Goal: Communication & Community: Ask a question

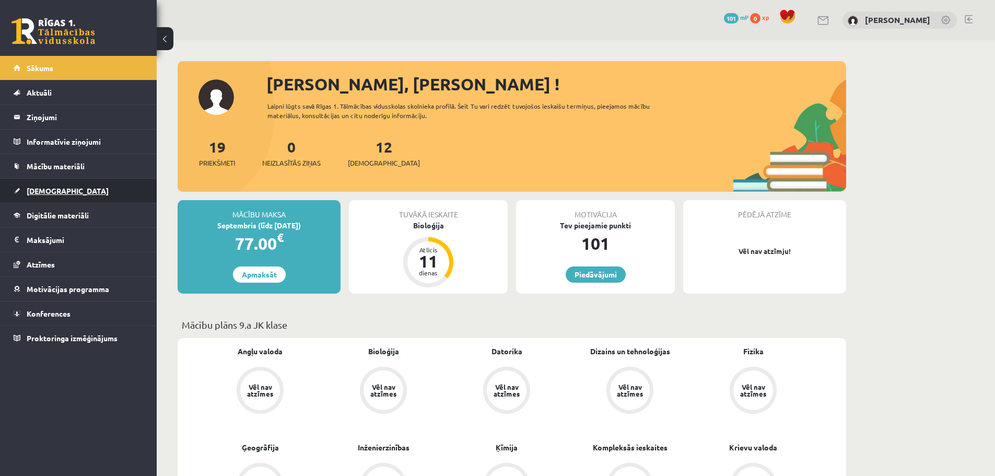
click at [62, 193] on link "[DEMOGRAPHIC_DATA]" at bounding box center [79, 191] width 130 height 24
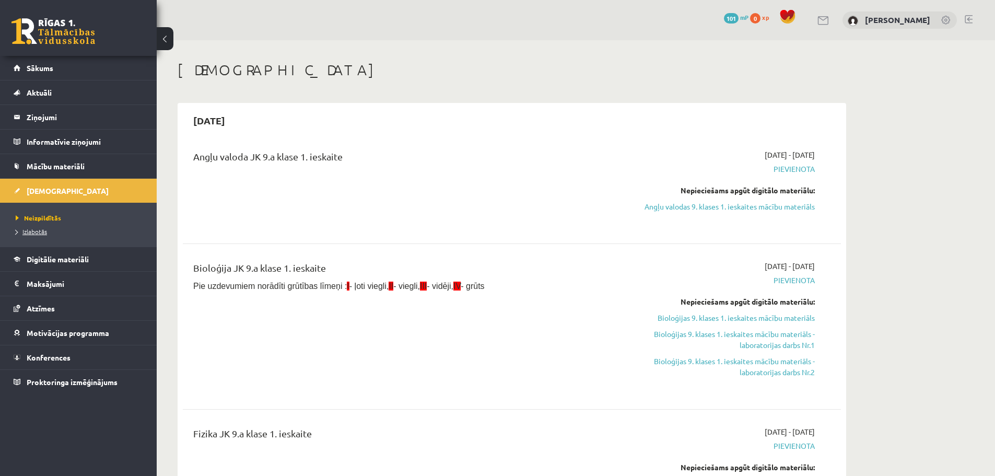
click at [31, 231] on span "Izlabotās" at bounding box center [31, 231] width 31 height 8
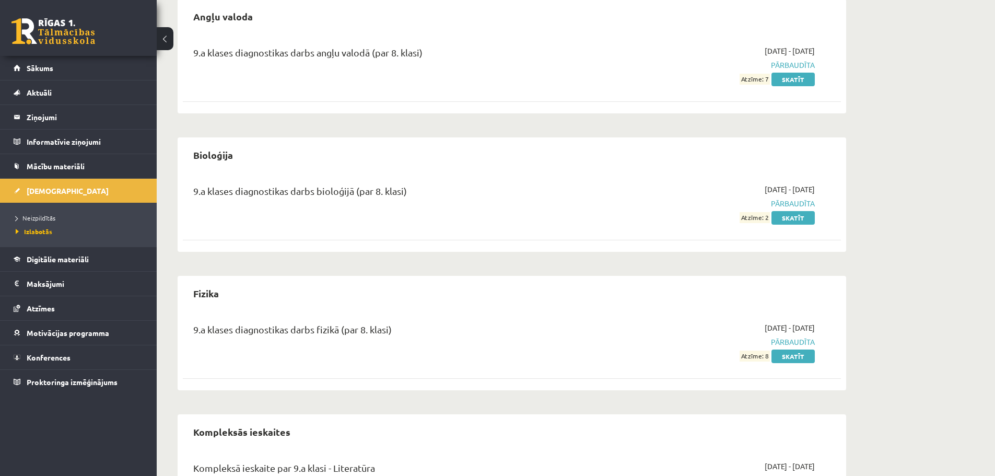
scroll to position [104, 0]
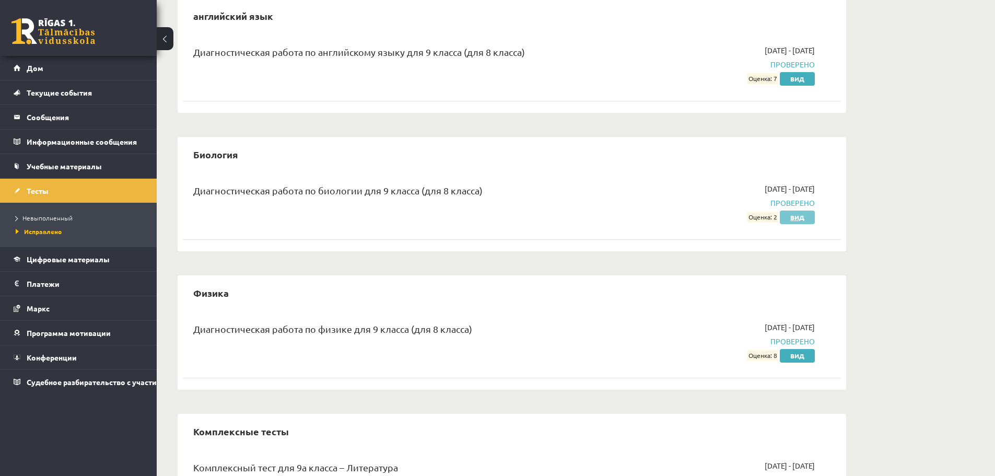
click at [794, 220] on font "Вид" at bounding box center [797, 217] width 14 height 8
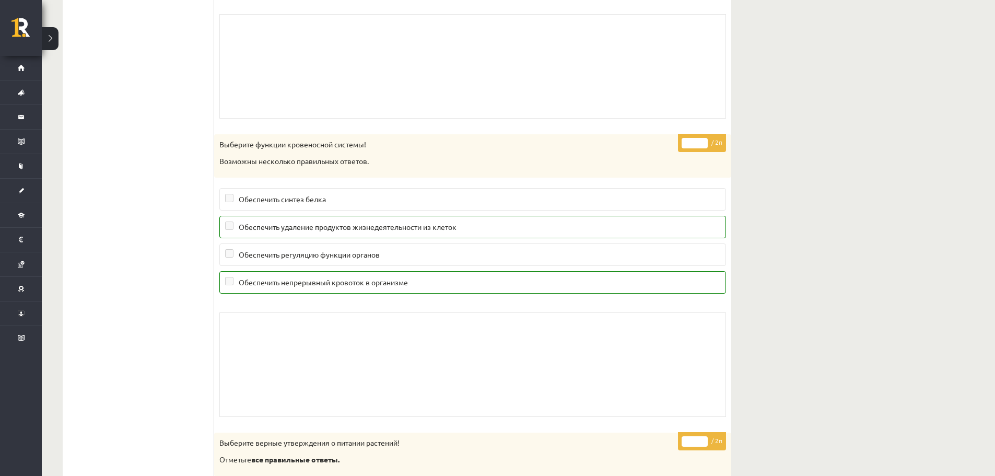
scroll to position [7990, 0]
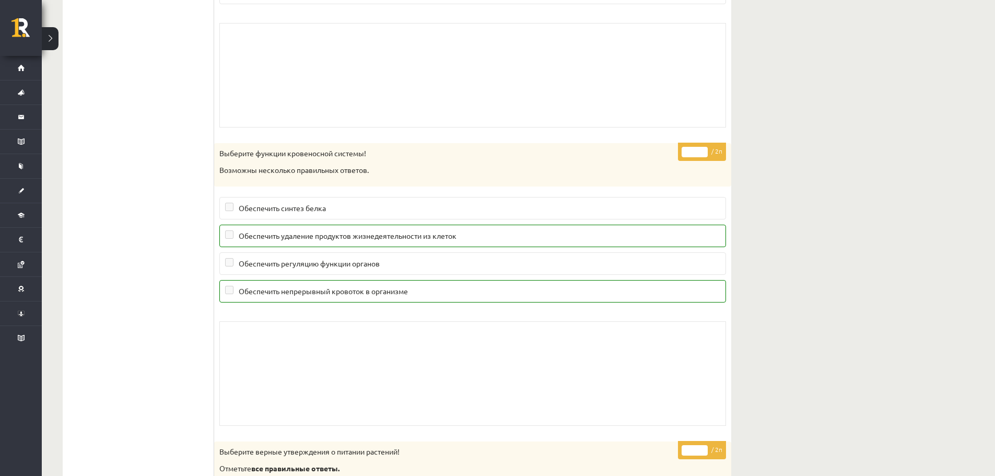
click at [657, 167] on p "Возможны несколько правильных ответов." at bounding box center [446, 170] width 454 height 10
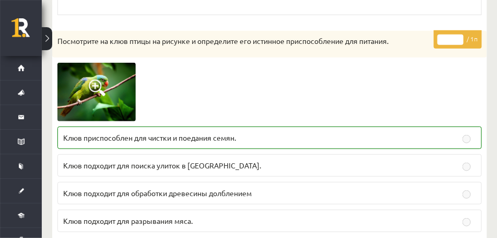
scroll to position [4204, 0]
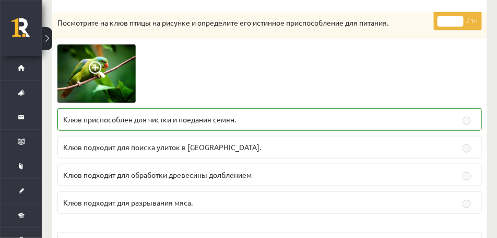
drag, startPoint x: 410, startPoint y: 86, endPoint x: 365, endPoint y: 81, distance: 45.7
click at [366, 81] on div at bounding box center [269, 73] width 425 height 58
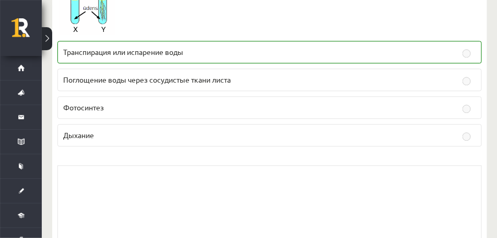
drag, startPoint x: 320, startPoint y: 130, endPoint x: 322, endPoint y: -32, distance: 161.9
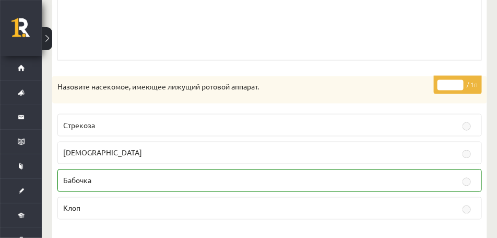
scroll to position [2335, 0]
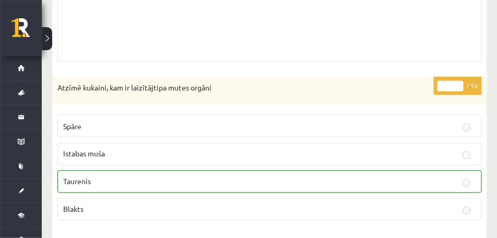
click at [276, 62] on div "Skolotāja pielikums" at bounding box center [269, 9] width 425 height 104
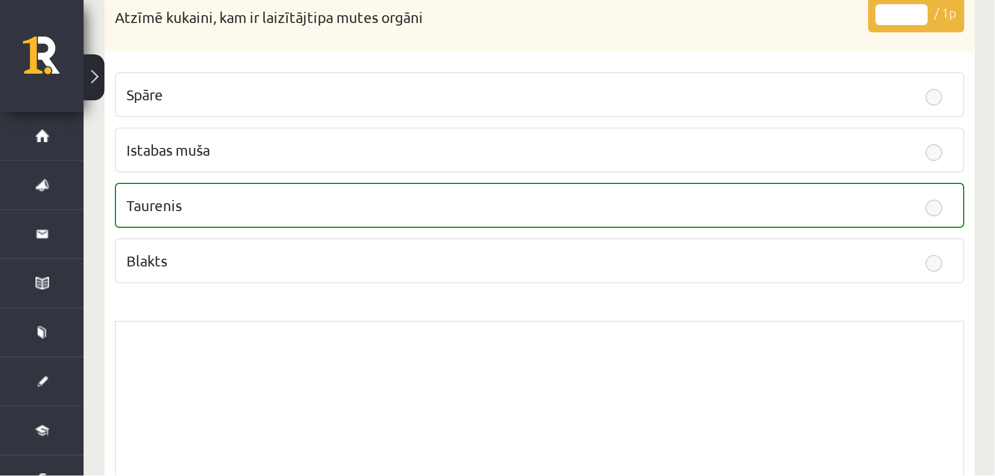
scroll to position [2413, 0]
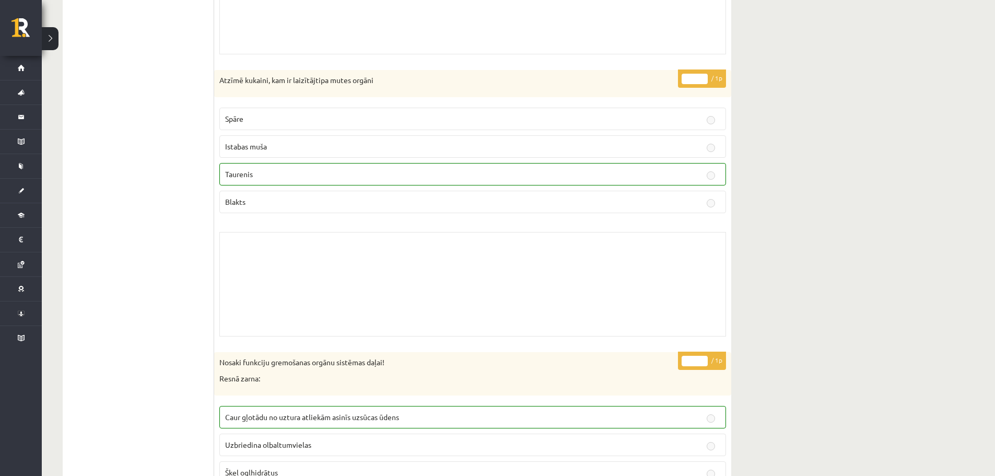
scroll to position [2309, 0]
click at [246, 151] on span "Istabas muša" at bounding box center [246, 148] width 42 height 9
drag, startPoint x: 264, startPoint y: 148, endPoint x: 294, endPoint y: 148, distance: 30.3
click at [294, 148] on p "Istabas muša" at bounding box center [472, 149] width 495 height 11
click at [269, 152] on p "Istabas muša" at bounding box center [472, 149] width 495 height 11
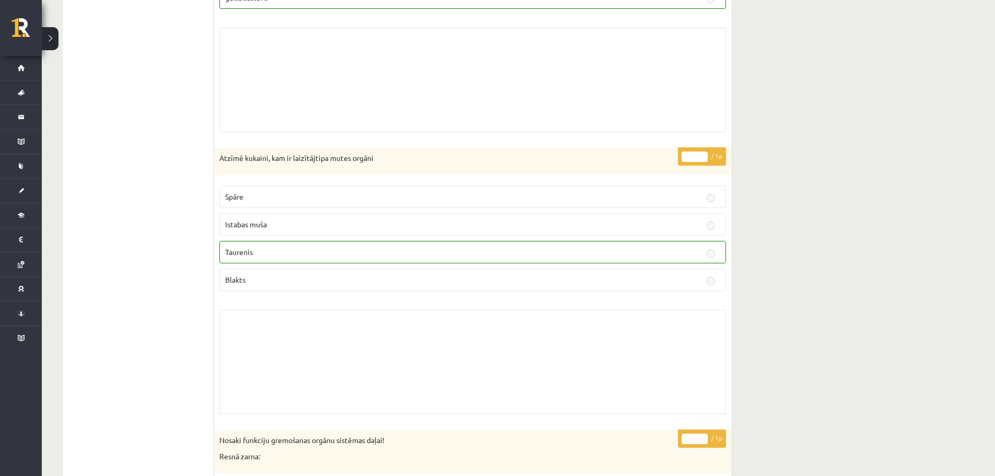
scroll to position [2204, 0]
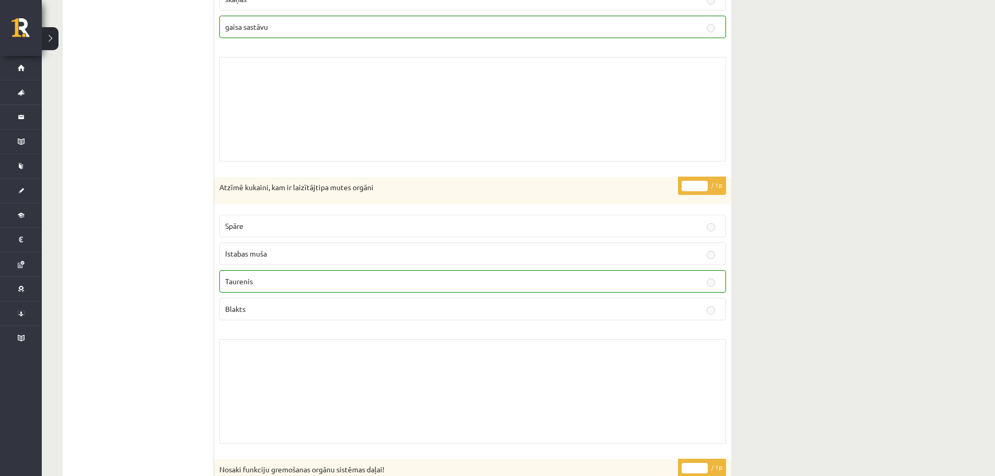
click at [251, 257] on p "Istabas muša" at bounding box center [472, 253] width 495 height 11
click at [261, 253] on span "Istabas muša" at bounding box center [246, 253] width 42 height 9
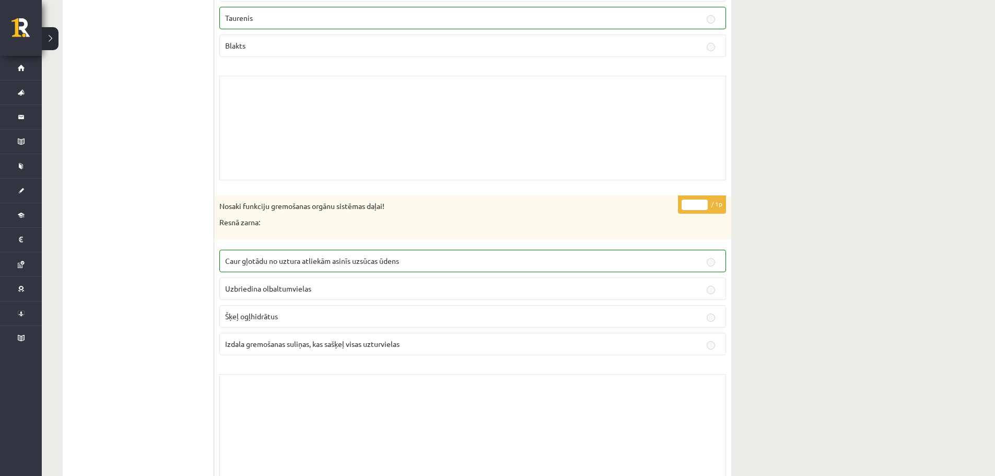
scroll to position [2465, 0]
click at [406, 268] on p "Caur gļotādu no uztura atliekām asinīs uzsūcas ūdens" at bounding box center [472, 262] width 495 height 11
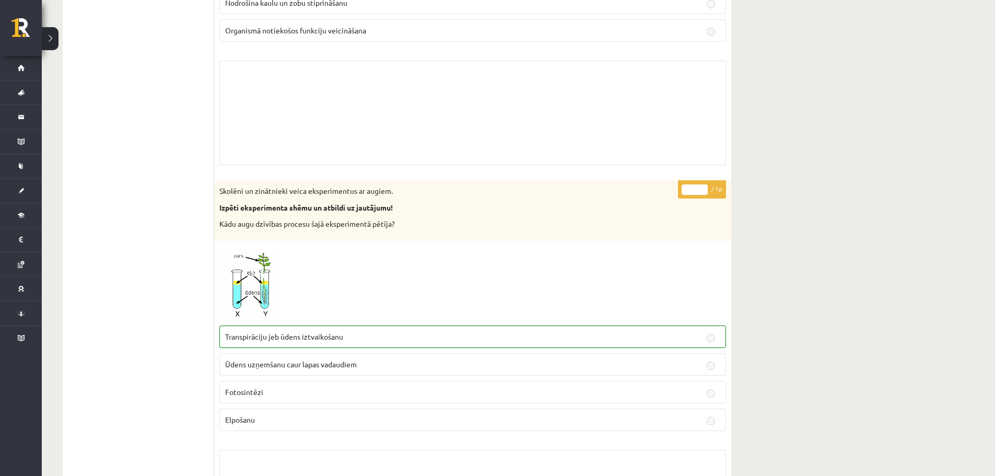
scroll to position [0, 0]
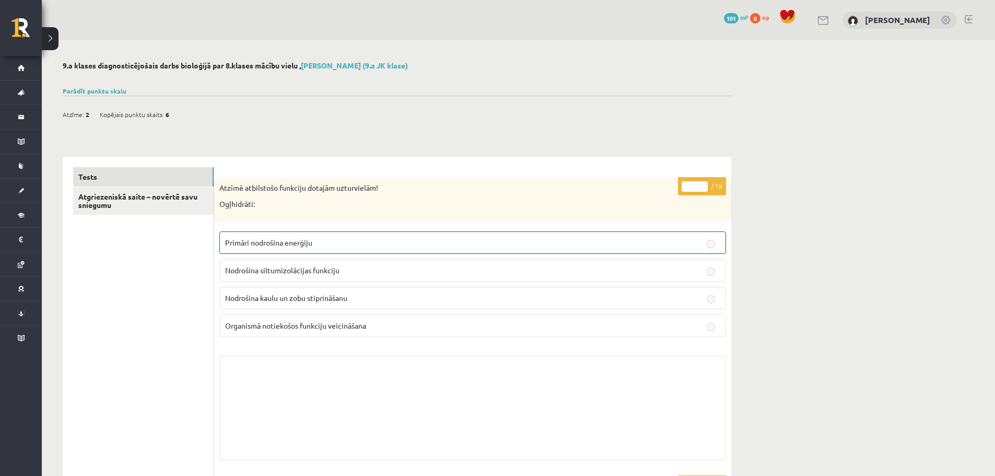
click at [817, 18] on link at bounding box center [823, 20] width 13 height 9
click at [114, 90] on font "Показать шкалу оценок" at bounding box center [100, 91] width 75 height 8
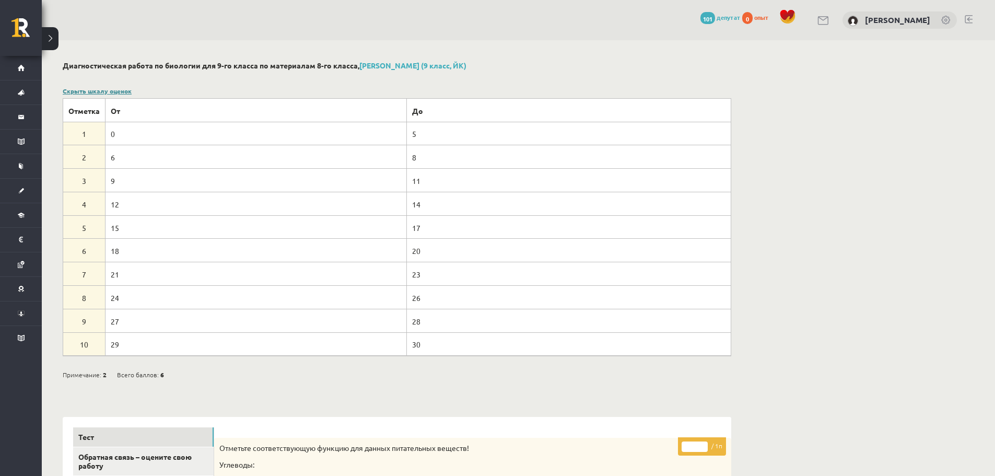
click at [823, 21] on link at bounding box center [823, 20] width 13 height 9
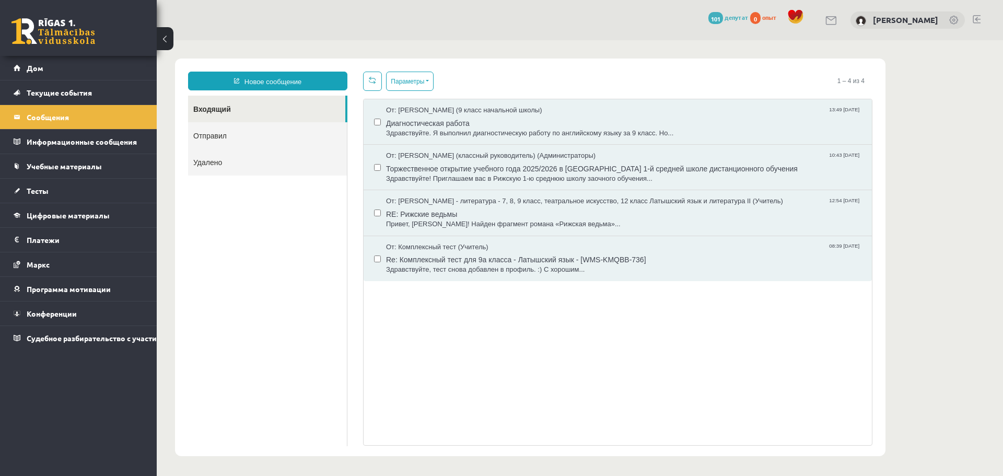
drag, startPoint x: 424, startPoint y: 138, endPoint x: 484, endPoint y: 80, distance: 83.1
drag, startPoint x: 484, startPoint y: 80, endPoint x: 429, endPoint y: 63, distance: 58.0
click at [432, 62] on div "Новое сообщение Входящий Отправил Удалено ******** ******** ******* Параметры О…" at bounding box center [530, 256] width 710 height 397
click at [266, 79] on font "Новое сообщение" at bounding box center [272, 82] width 57 height 8
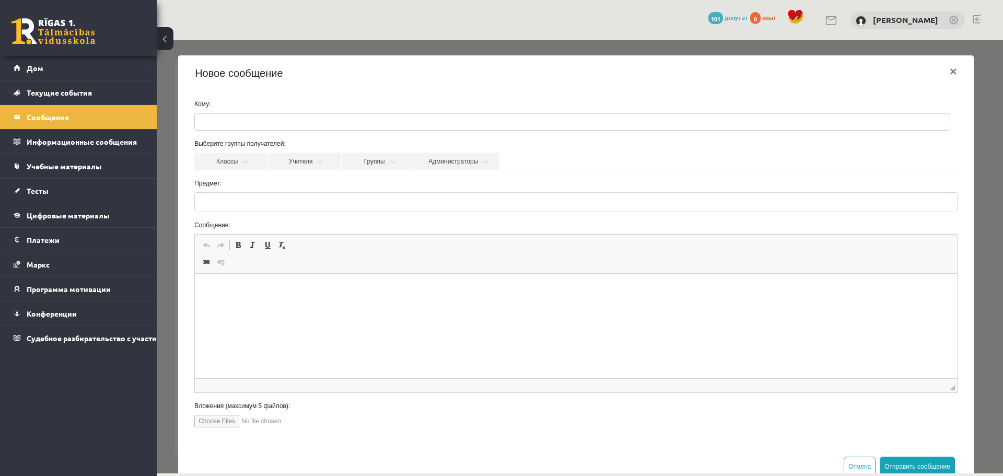
click at [234, 305] on html at bounding box center [576, 290] width 762 height 32
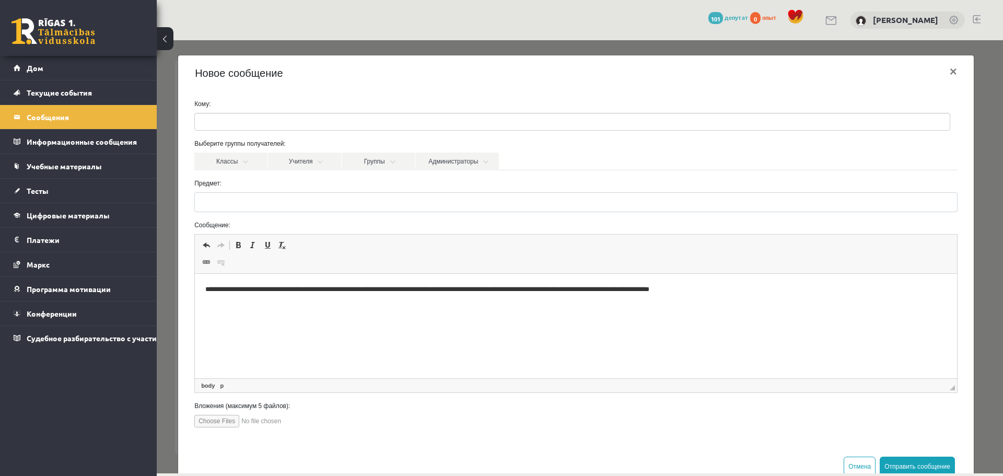
click at [743, 305] on html "**********" at bounding box center [576, 290] width 762 height 32
click at [244, 199] on input "Предмет:" at bounding box center [575, 202] width 763 height 20
click at [369, 197] on input "Предмет:" at bounding box center [575, 202] width 763 height 20
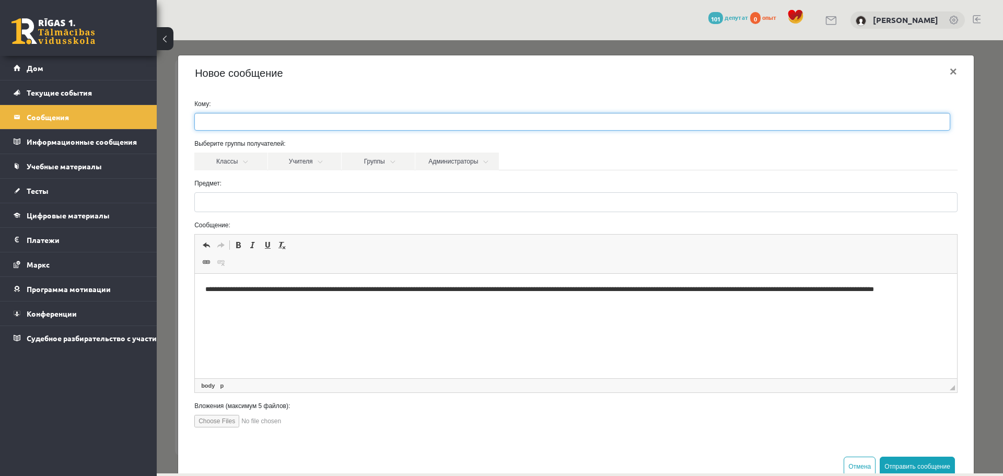
click at [287, 116] on ul at bounding box center [572, 121] width 755 height 17
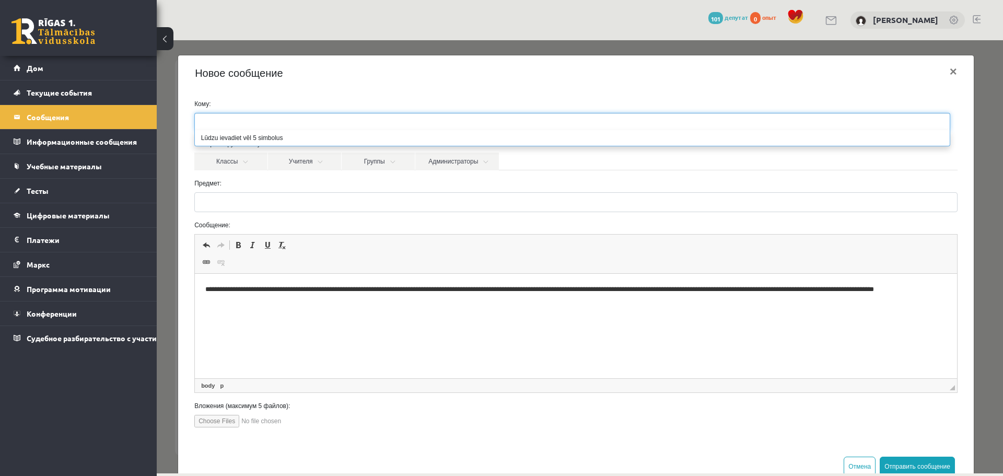
click at [299, 184] on label "Предмет:" at bounding box center [575, 183] width 779 height 9
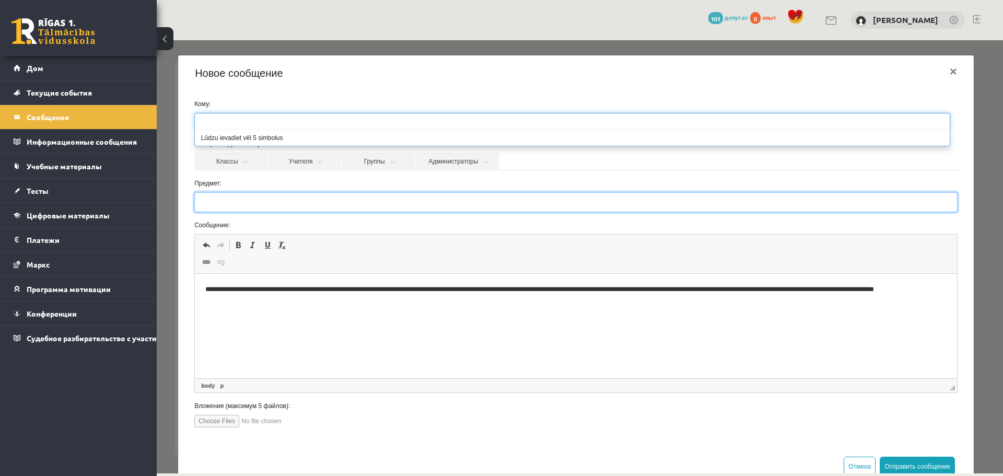
click at [299, 192] on input "Предмет:" at bounding box center [575, 202] width 763 height 20
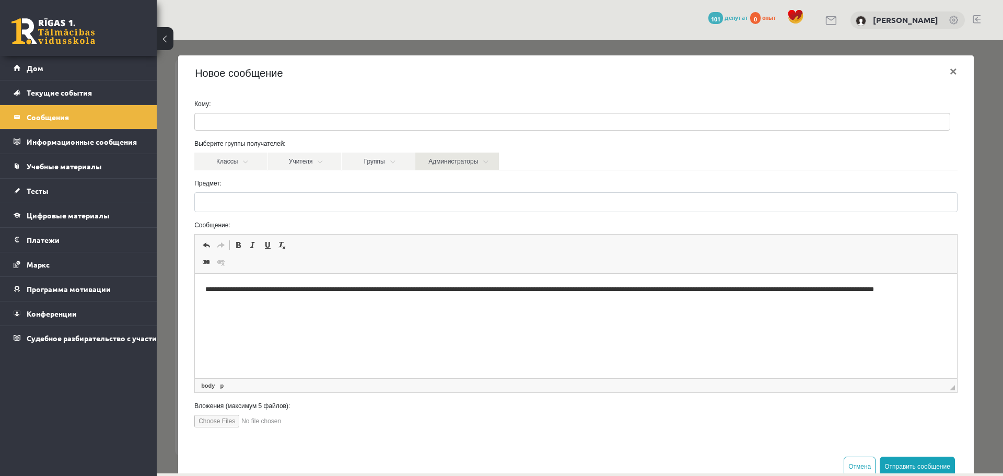
click at [442, 167] on link "Администраторы" at bounding box center [457, 161] width 84 height 18
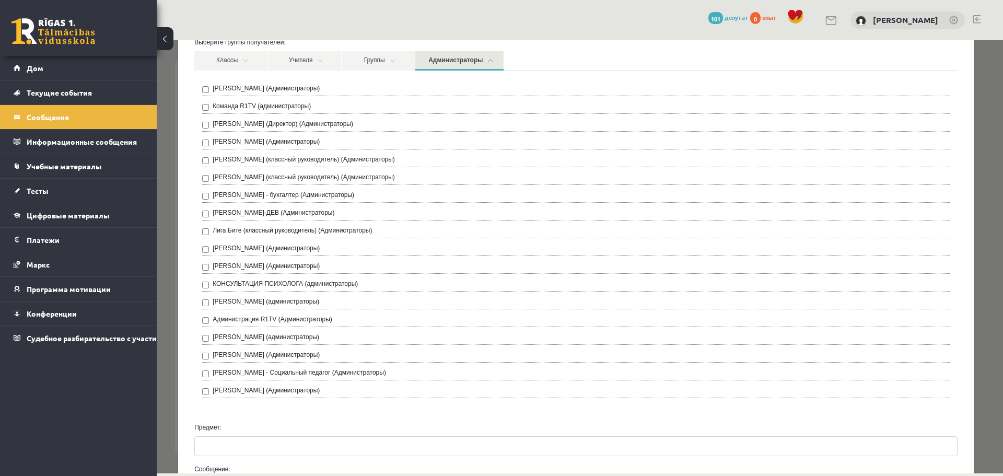
scroll to position [104, 0]
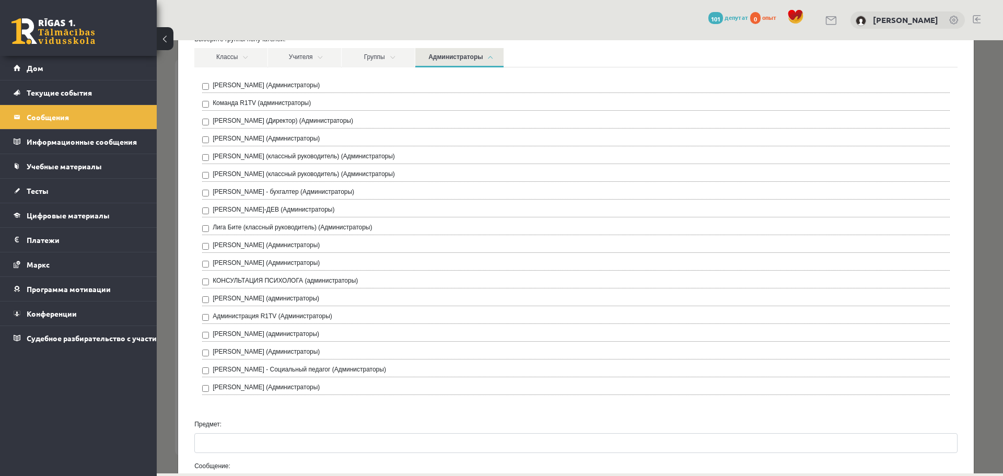
drag, startPoint x: 237, startPoint y: 86, endPoint x: 252, endPoint y: 86, distance: 15.7
click at [237, 86] on font "[PERSON_NAME] (Администраторы)" at bounding box center [266, 84] width 107 height 7
click at [243, 107] on font "Команда R1TV (администраторы)" at bounding box center [262, 102] width 98 height 7
click at [358, 57] on link "Группы" at bounding box center [378, 57] width 73 height 19
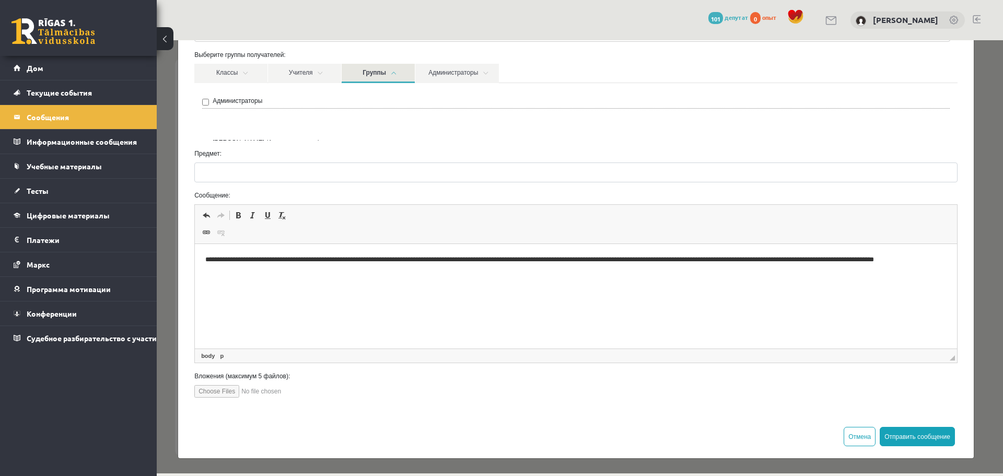
scroll to position [74, 0]
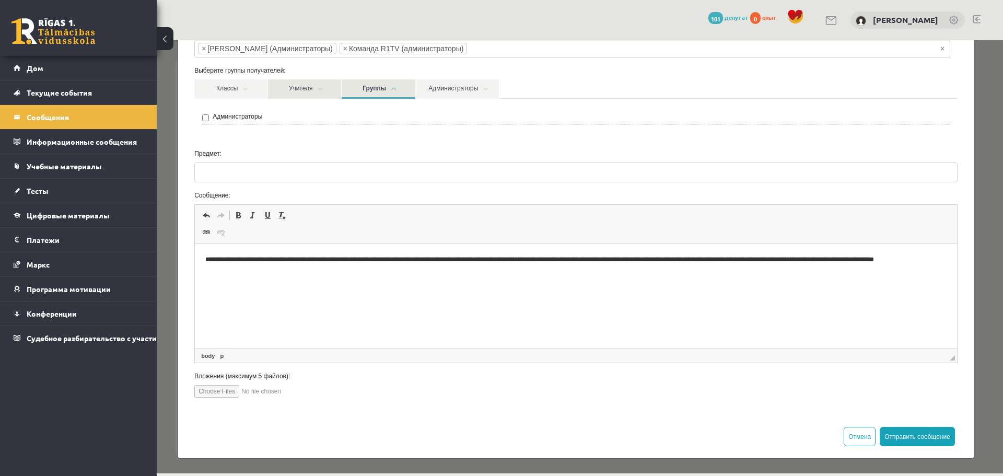
click at [310, 86] on font "Учителя" at bounding box center [301, 88] width 24 height 7
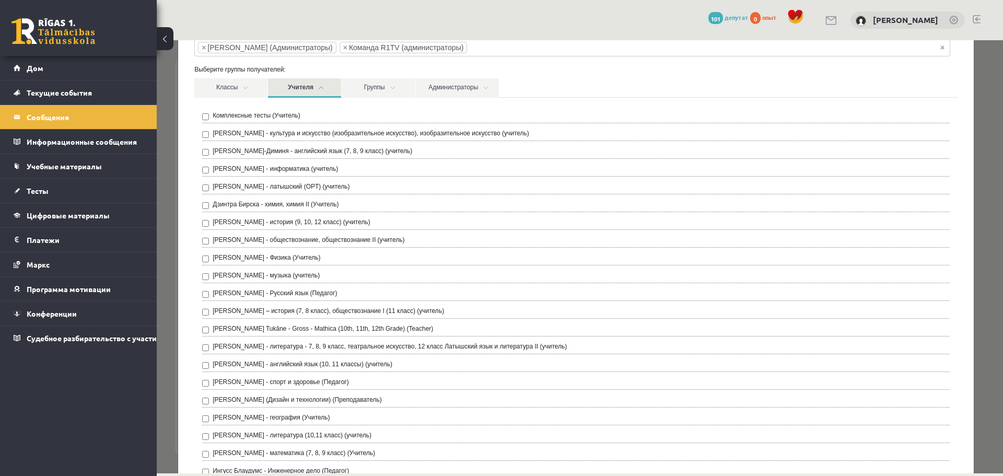
click at [253, 114] on font "Комплексные тесты (Учитель)" at bounding box center [257, 115] width 88 height 7
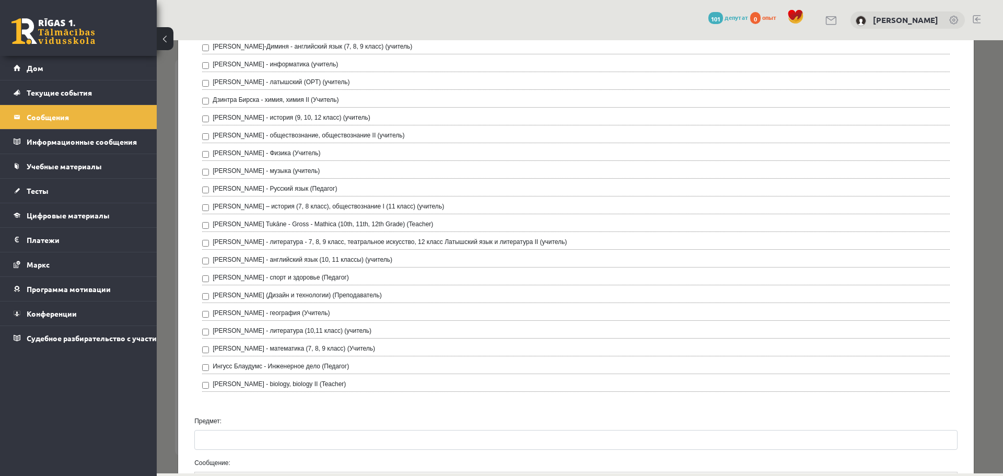
click at [225, 385] on font "[PERSON_NAME] - biology, biology II (Teacher)" at bounding box center [279, 383] width 133 height 7
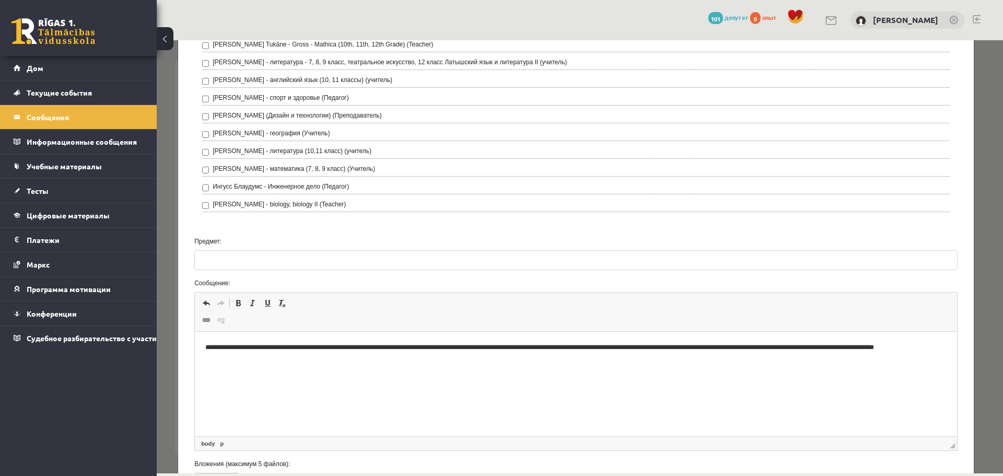
scroll to position [387, 0]
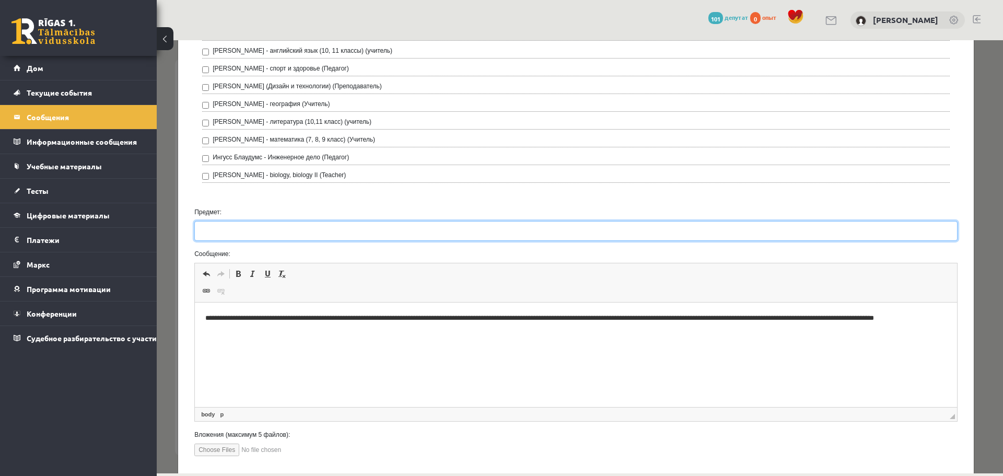
click at [298, 232] on input "Предмет:" at bounding box center [575, 231] width 763 height 20
click at [277, 224] on input "Предмет:" at bounding box center [575, 231] width 763 height 20
paste input "**********"
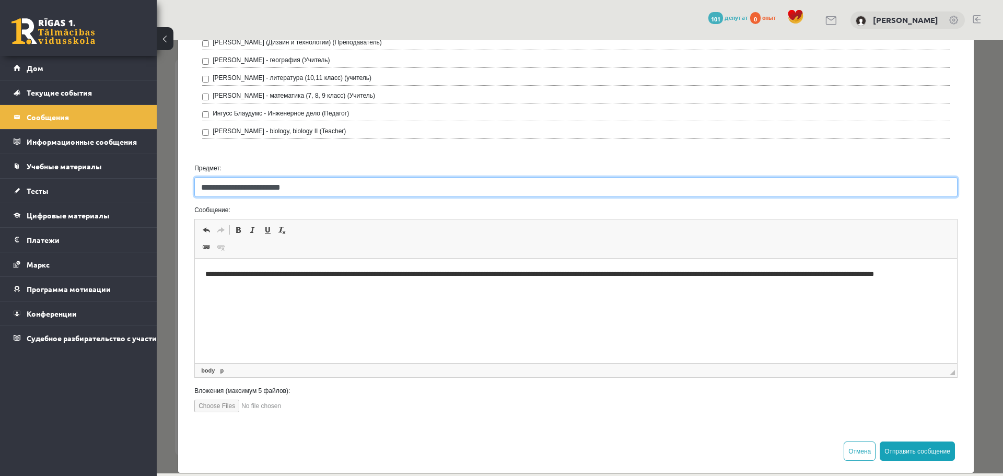
scroll to position [447, 0]
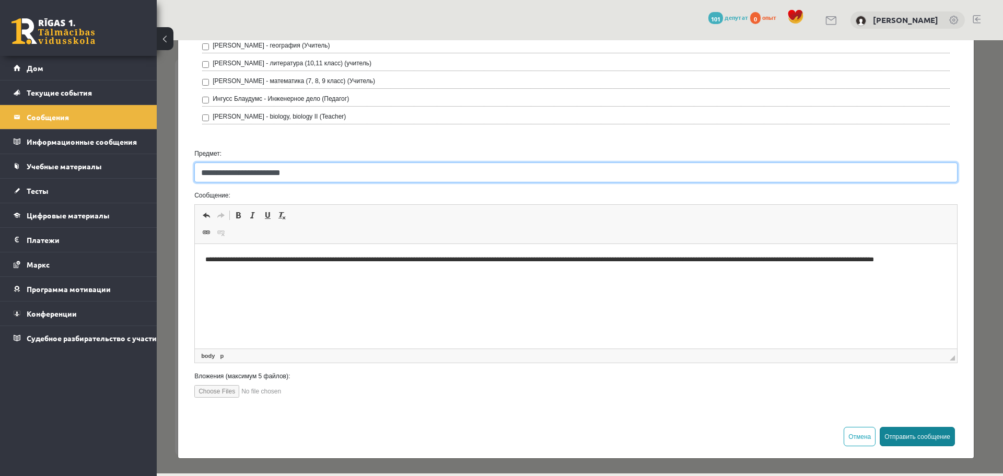
type input "**********"
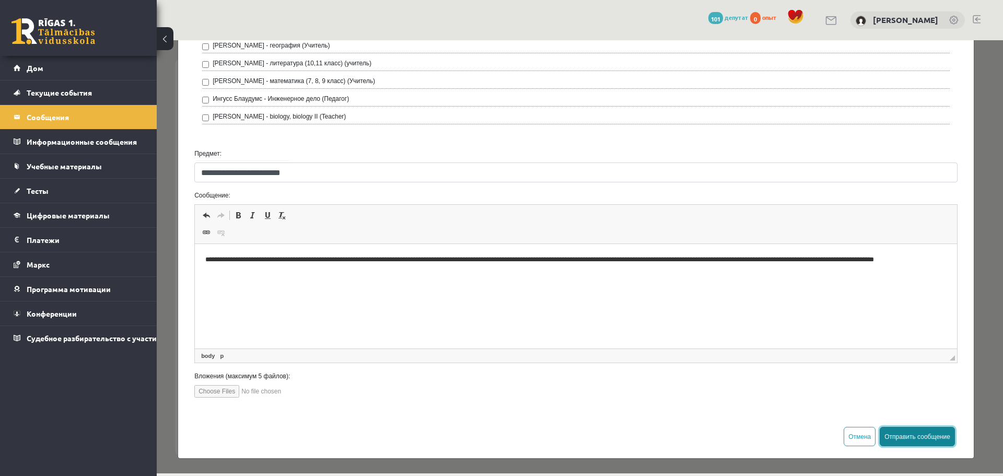
click at [922, 429] on button "Отправить сообщение" at bounding box center [916, 436] width 75 height 19
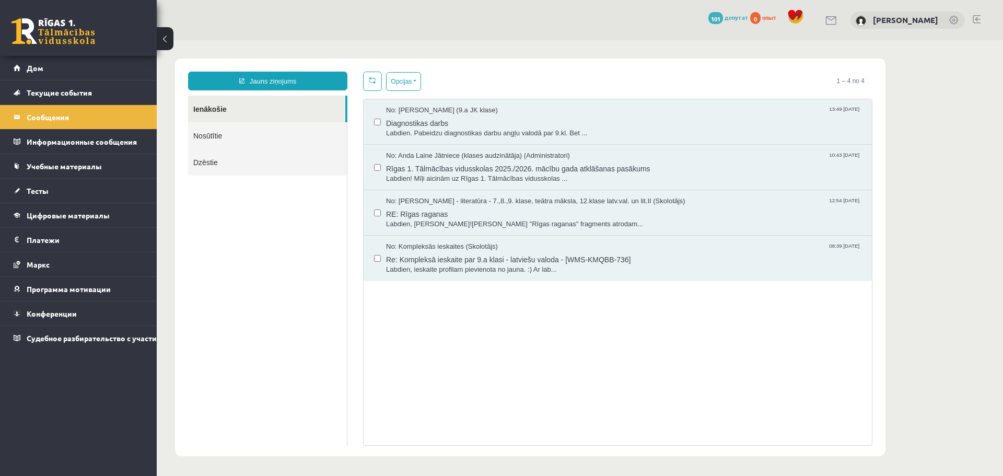
scroll to position [0, 0]
click at [917, 170] on body "Jauns ziņojums Ienākošie Nosūtītie Dzēstie ********* ********* ******* Opcijas …" at bounding box center [580, 257] width 846 height 434
click at [53, 168] on font "Учебные материалы" at bounding box center [64, 165] width 75 height 9
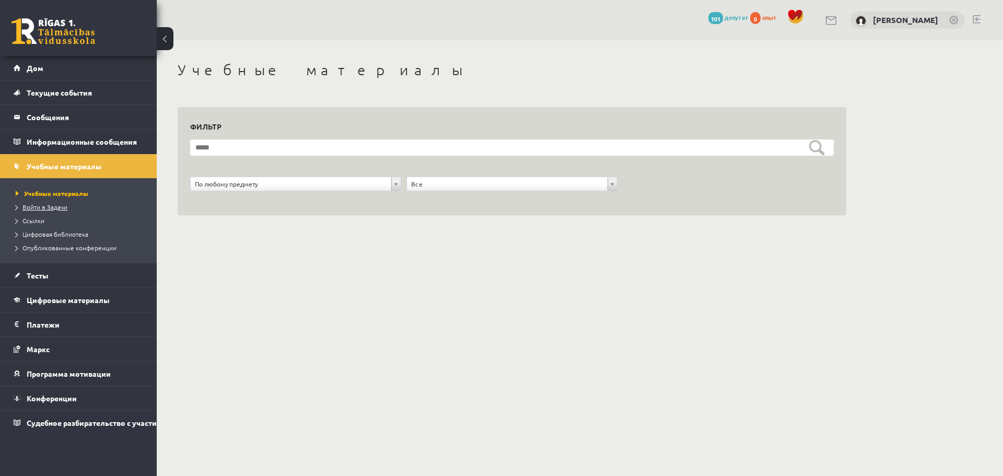
click at [53, 208] on font "Войти в Задачи" at bounding box center [44, 207] width 45 height 8
